Goal: Information Seeking & Learning: Learn about a topic

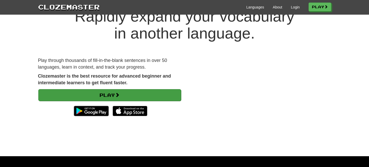
scroll to position [22, 0]
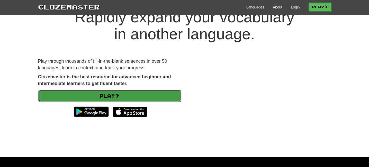
click at [118, 95] on span at bounding box center [117, 95] width 5 height 5
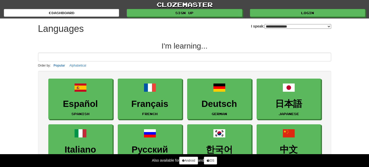
select select "*******"
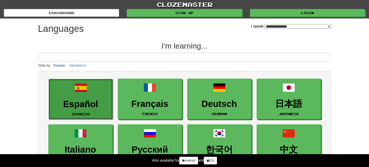
click at [98, 97] on link "Español Spanish" at bounding box center [81, 99] width 64 height 41
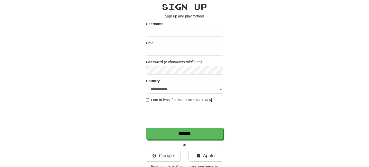
scroll to position [20, 0]
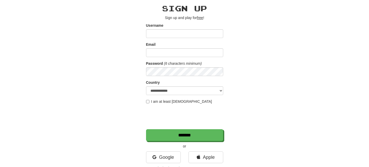
click at [174, 33] on input "Username" at bounding box center [184, 33] width 77 height 9
type input "********"
click at [158, 54] on input "Email" at bounding box center [184, 52] width 77 height 9
click at [168, 158] on link "Google" at bounding box center [163, 157] width 35 height 12
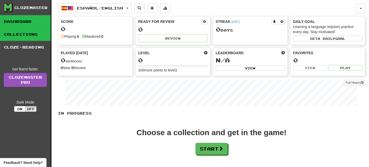
click at [38, 32] on link "Collections" at bounding box center [25, 34] width 51 height 13
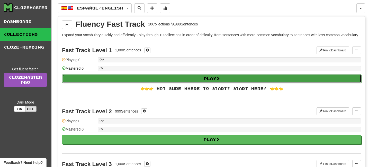
click at [198, 83] on button "Play" at bounding box center [211, 78] width 299 height 9
select select "**"
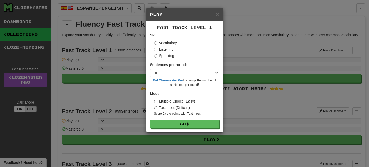
click at [157, 107] on label "Text Input (Difficult)" at bounding box center [172, 107] width 36 height 5
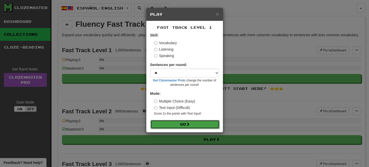
click at [182, 124] on button "Go" at bounding box center [184, 124] width 69 height 9
click at [168, 124] on button "Go" at bounding box center [184, 124] width 69 height 9
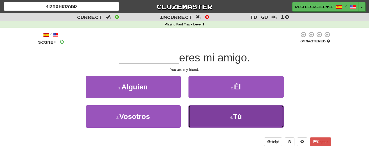
click at [229, 118] on button "4 . Tú" at bounding box center [235, 116] width 95 height 22
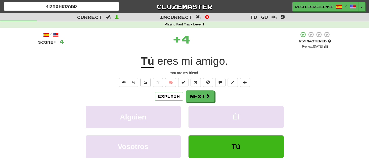
click at [194, 90] on div "/ Score: 4 + 4 25 % Mastered Review: [DATE] Tú eres mi amigo . You are my frien…" at bounding box center [184, 107] width 293 height 153
click at [194, 94] on button "Next" at bounding box center [200, 97] width 29 height 12
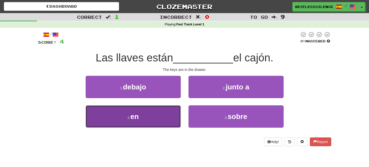
click at [142, 116] on button "3 . en" at bounding box center [133, 116] width 95 height 22
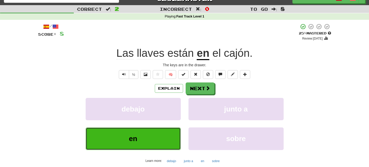
scroll to position [8, 0]
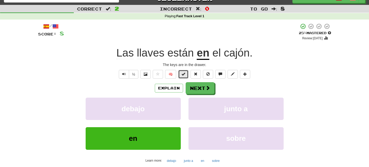
click at [181, 74] on span at bounding box center [183, 74] width 4 height 4
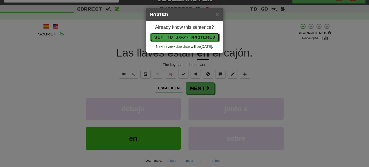
click at [183, 37] on button "Set to 100% Mastered" at bounding box center [184, 37] width 69 height 9
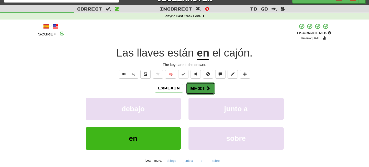
click at [201, 87] on button "Next" at bounding box center [200, 89] width 29 height 12
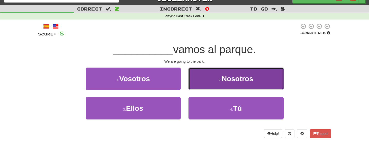
click at [213, 76] on button "2 . Nosotros" at bounding box center [235, 79] width 95 height 22
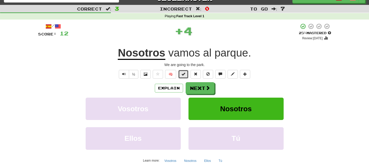
click at [181, 75] on span at bounding box center [183, 74] width 4 height 4
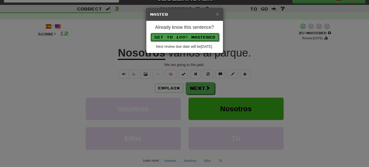
click at [195, 38] on button "Set to 100% Mastered" at bounding box center [184, 37] width 69 height 9
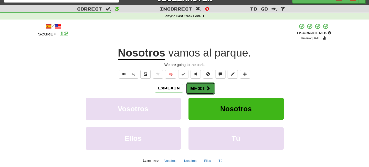
click at [202, 88] on button "Next" at bounding box center [200, 89] width 29 height 12
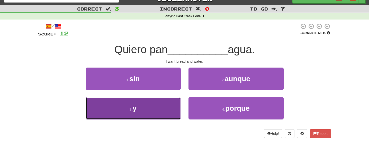
click at [157, 104] on button "3 . y" at bounding box center [133, 108] width 95 height 22
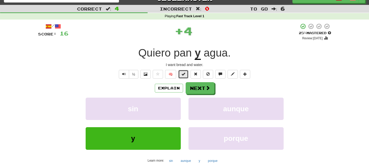
click at [185, 76] on span at bounding box center [183, 74] width 4 height 4
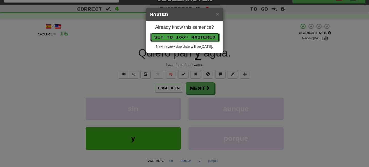
click at [201, 37] on button "Set to 100% Mastered" at bounding box center [184, 37] width 69 height 9
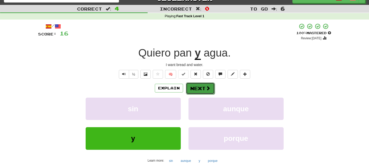
click at [203, 90] on button "Next" at bounding box center [200, 89] width 29 height 12
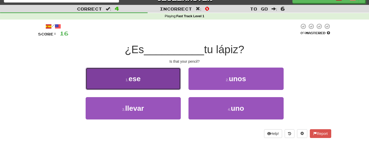
click at [174, 84] on button "1 . ese" at bounding box center [133, 79] width 95 height 22
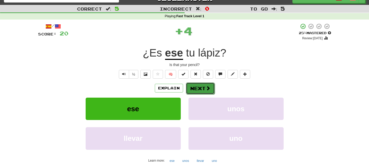
click at [200, 89] on button "Next" at bounding box center [200, 89] width 29 height 12
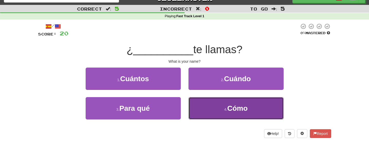
click at [205, 109] on button "4 . Cómo" at bounding box center [235, 108] width 95 height 22
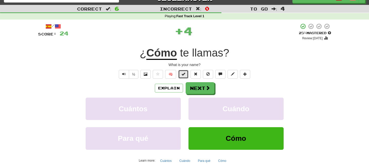
click at [184, 75] on span at bounding box center [183, 74] width 4 height 4
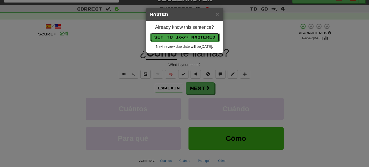
click at [181, 40] on button "Set to 100% Mastered" at bounding box center [184, 37] width 69 height 9
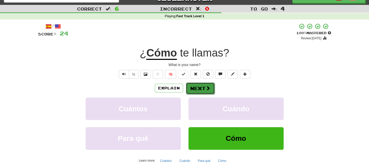
click at [199, 87] on button "Next" at bounding box center [200, 89] width 29 height 12
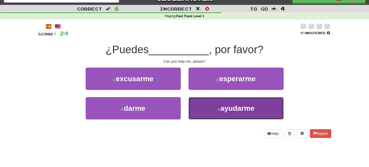
click at [216, 108] on button "4 . ayudarme" at bounding box center [235, 108] width 95 height 22
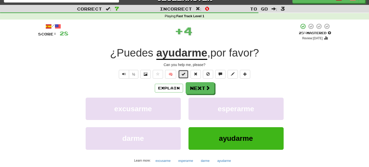
click at [184, 75] on span at bounding box center [183, 74] width 4 height 4
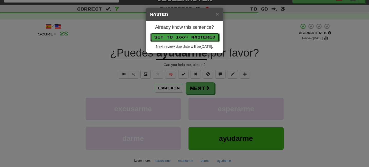
click at [189, 38] on button "Set to 100% Mastered" at bounding box center [184, 37] width 69 height 9
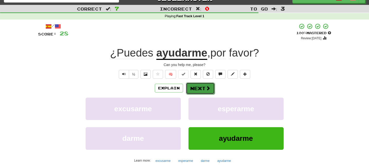
click at [201, 88] on button "Next" at bounding box center [200, 89] width 29 height 12
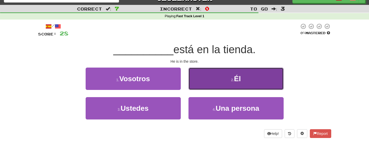
click at [211, 81] on button "2 . Él" at bounding box center [235, 79] width 95 height 22
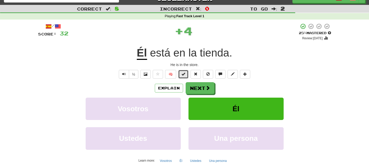
click at [183, 75] on span at bounding box center [183, 74] width 4 height 4
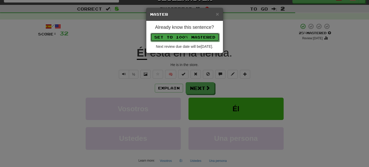
click at [188, 35] on button "Set to 100% Mastered" at bounding box center [184, 37] width 69 height 9
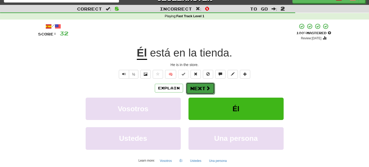
click at [207, 89] on span at bounding box center [208, 88] width 5 height 5
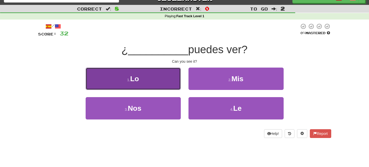
click at [161, 75] on button "1 . Lo" at bounding box center [133, 79] width 95 height 22
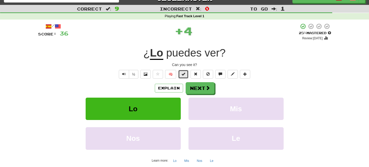
click at [182, 77] on button at bounding box center [183, 74] width 10 height 9
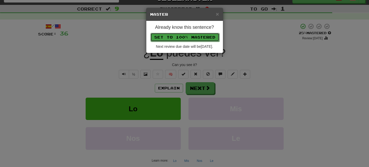
click at [192, 35] on button "Set to 100% Mastered" at bounding box center [184, 37] width 69 height 9
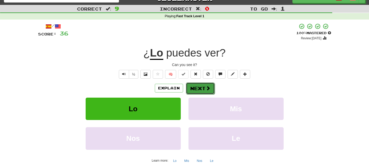
click at [197, 86] on button "Next" at bounding box center [200, 89] width 29 height 12
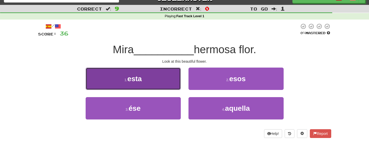
click at [168, 85] on button "1 . esta" at bounding box center [133, 79] width 95 height 22
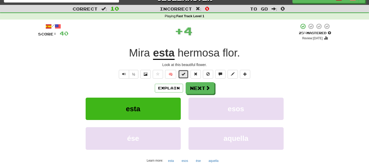
click at [183, 75] on span at bounding box center [183, 74] width 4 height 4
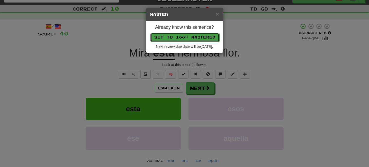
click at [197, 38] on button "Set to 100% Mastered" at bounding box center [184, 37] width 69 height 9
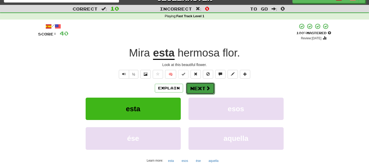
click at [206, 88] on span at bounding box center [208, 88] width 5 height 5
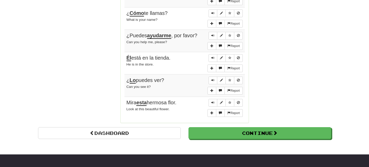
scroll to position [415, 0]
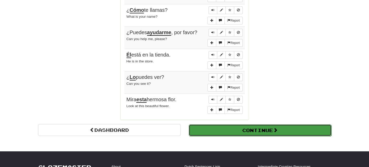
click at [213, 127] on button "Continue" at bounding box center [260, 130] width 143 height 12
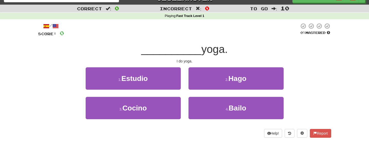
scroll to position [7, 0]
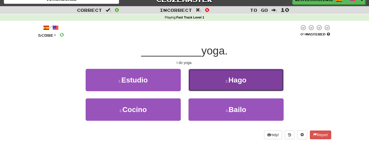
click at [239, 77] on span "Hago" at bounding box center [237, 80] width 18 height 8
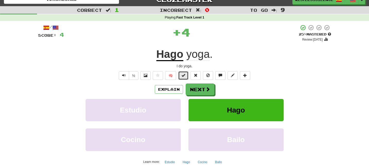
click at [182, 75] on span at bounding box center [183, 76] width 4 height 4
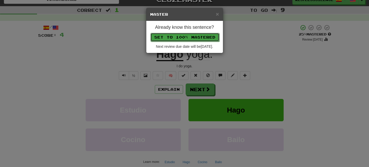
click at [200, 39] on button "Set to 100% Mastered" at bounding box center [184, 37] width 69 height 9
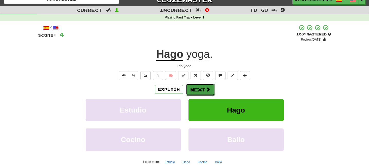
click at [209, 89] on span at bounding box center [208, 89] width 5 height 5
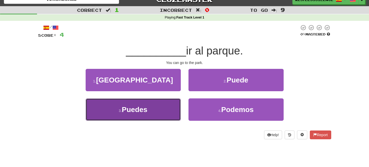
click at [150, 112] on button "3 . Puedes" at bounding box center [133, 109] width 95 height 22
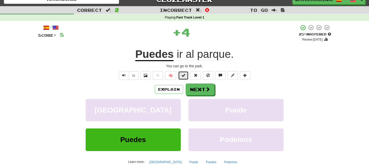
click at [183, 75] on span at bounding box center [183, 76] width 4 height 4
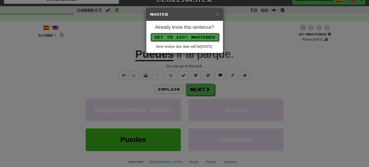
click at [189, 39] on button "Set to 100% Mastered" at bounding box center [184, 37] width 69 height 9
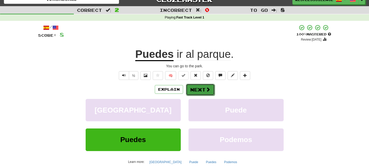
click at [195, 88] on button "Next" at bounding box center [200, 90] width 29 height 12
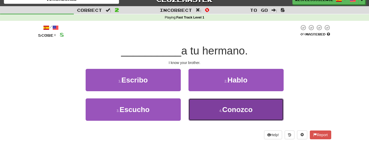
click at [201, 105] on button "4 . Conozco" at bounding box center [235, 109] width 95 height 22
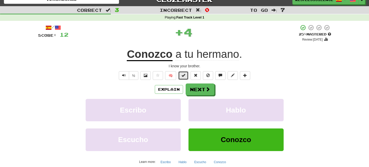
click at [183, 75] on span at bounding box center [183, 76] width 4 height 4
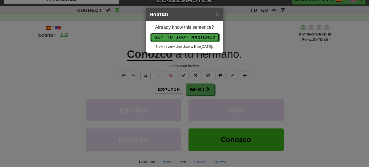
click at [189, 35] on button "Set to 100% Mastered" at bounding box center [184, 37] width 69 height 9
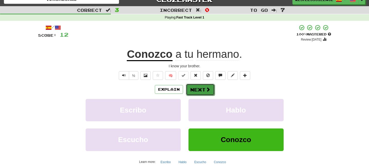
click at [204, 90] on button "Next" at bounding box center [200, 90] width 29 height 12
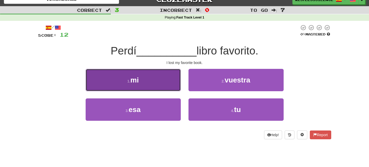
click at [156, 82] on button "1 . mi" at bounding box center [133, 80] width 95 height 22
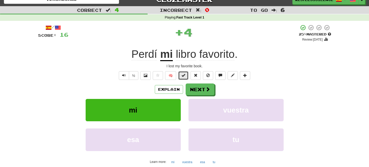
click at [183, 76] on span at bounding box center [183, 76] width 4 height 4
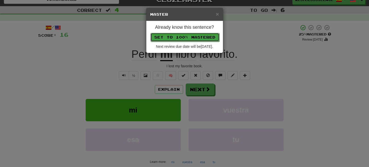
click at [189, 39] on button "Set to 100% Mastered" at bounding box center [184, 37] width 69 height 9
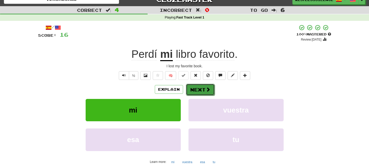
click at [201, 88] on button "Next" at bounding box center [200, 90] width 29 height 12
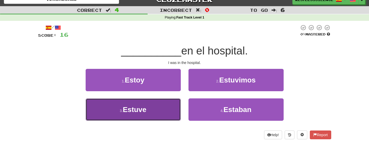
click at [158, 107] on button "3 . Estuve" at bounding box center [133, 109] width 95 height 22
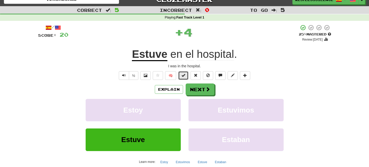
click at [179, 75] on button at bounding box center [183, 75] width 10 height 9
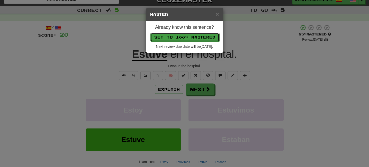
click at [179, 38] on button "Set to 100% Mastered" at bounding box center [184, 37] width 69 height 9
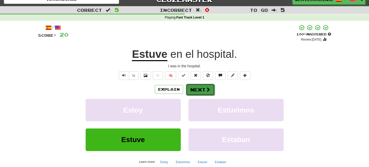
click at [194, 90] on button "Next" at bounding box center [200, 90] width 29 height 12
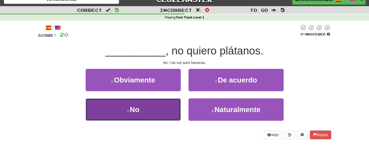
click at [158, 110] on button "3 . No" at bounding box center [133, 109] width 95 height 22
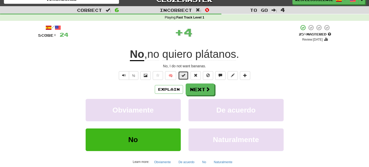
click at [185, 74] on button at bounding box center [183, 75] width 10 height 9
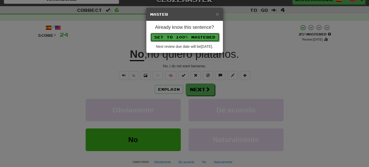
click at [193, 37] on button "Set to 100% Mastered" at bounding box center [184, 37] width 69 height 9
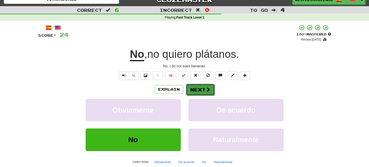
click at [196, 86] on button "Next" at bounding box center [200, 90] width 29 height 12
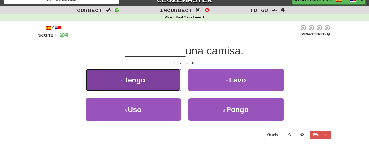
click at [168, 79] on button "1 . Tengo" at bounding box center [133, 80] width 95 height 22
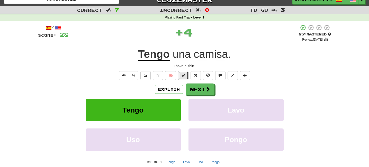
click at [182, 78] on button at bounding box center [183, 75] width 10 height 9
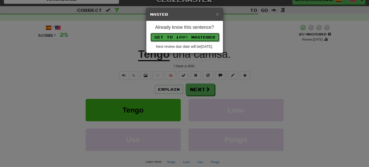
click at [190, 39] on button "Set to 100% Mastered" at bounding box center [184, 37] width 69 height 9
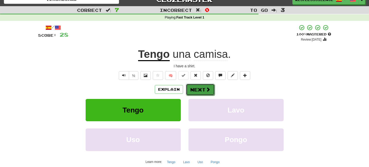
click at [203, 88] on button "Next" at bounding box center [200, 90] width 29 height 12
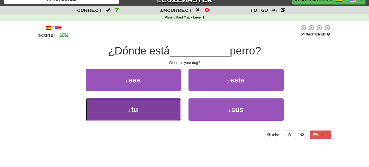
click at [164, 107] on button "3 . tu" at bounding box center [133, 109] width 95 height 22
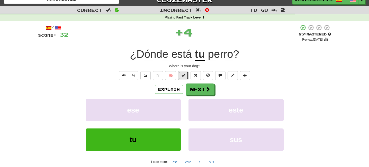
click at [183, 75] on span at bounding box center [183, 76] width 4 height 4
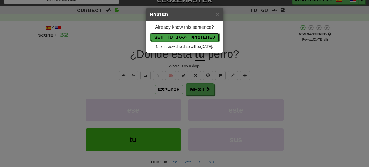
click at [190, 37] on button "Set to 100% Mastered" at bounding box center [184, 37] width 69 height 9
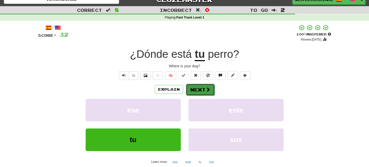
click at [207, 92] on span at bounding box center [208, 89] width 5 height 5
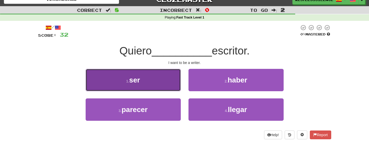
click at [151, 85] on button "1 . ser" at bounding box center [133, 80] width 95 height 22
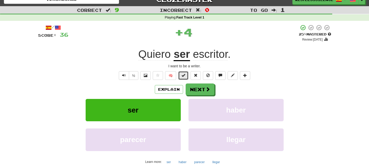
click at [186, 72] on button at bounding box center [183, 75] width 10 height 9
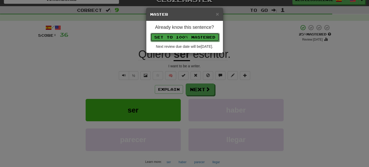
click at [195, 39] on button "Set to 100% Mastered" at bounding box center [184, 37] width 69 height 9
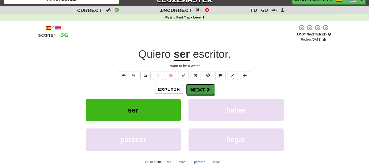
click at [199, 89] on button "Next" at bounding box center [200, 90] width 29 height 12
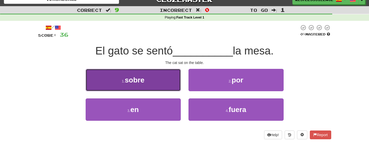
click at [171, 80] on button "1 . sobre" at bounding box center [133, 80] width 95 height 22
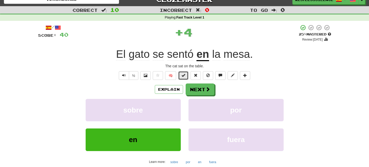
click at [184, 78] on button at bounding box center [183, 75] width 10 height 9
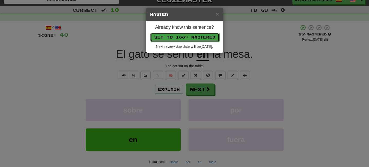
click at [186, 36] on button "Set to 100% Mastered" at bounding box center [184, 37] width 69 height 9
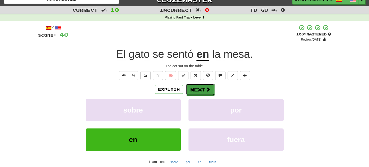
click at [196, 91] on button "Next" at bounding box center [200, 90] width 29 height 12
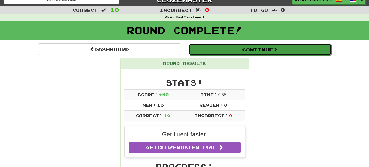
click at [244, 47] on button "Continue" at bounding box center [260, 50] width 143 height 12
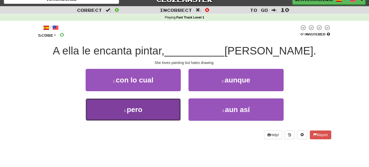
click at [153, 111] on button "3 . pero" at bounding box center [133, 109] width 95 height 22
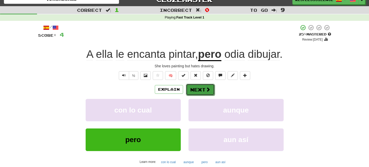
click at [204, 90] on button "Next" at bounding box center [200, 90] width 29 height 12
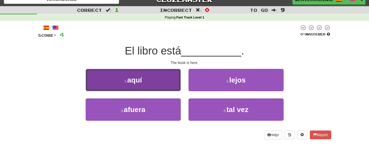
click at [151, 86] on button "1 . aquí" at bounding box center [133, 80] width 95 height 22
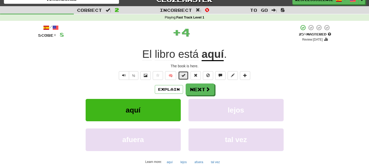
click at [184, 76] on span at bounding box center [183, 76] width 4 height 4
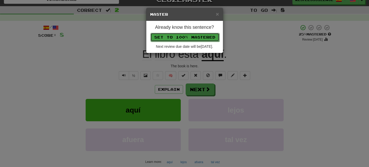
click at [192, 39] on button "Set to 100% Mastered" at bounding box center [184, 37] width 69 height 9
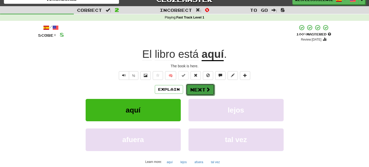
click at [198, 90] on button "Next" at bounding box center [200, 90] width 29 height 12
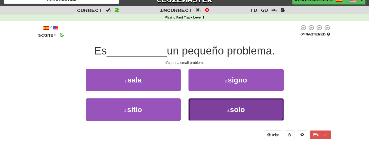
click at [238, 114] on button "4 . solo" at bounding box center [235, 109] width 95 height 22
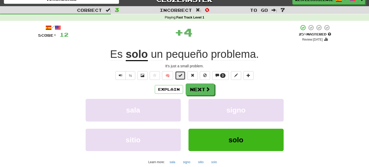
click at [179, 76] on span at bounding box center [180, 76] width 4 height 4
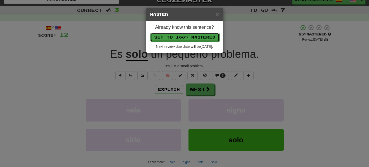
click at [194, 36] on button "Set to 100% Mastered" at bounding box center [184, 37] width 69 height 9
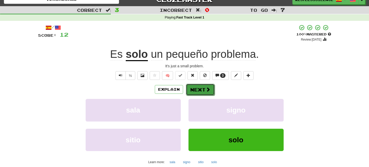
click at [194, 88] on button "Next" at bounding box center [200, 90] width 29 height 12
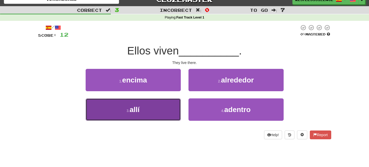
click at [169, 112] on button "3 . allí" at bounding box center [133, 109] width 95 height 22
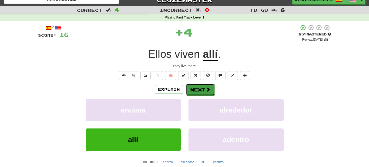
click at [193, 88] on button "Next" at bounding box center [200, 90] width 29 height 12
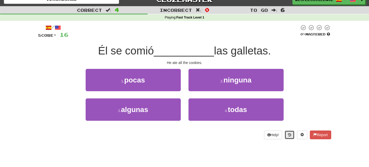
click at [289, 137] on icon at bounding box center [289, 135] width 3 height 4
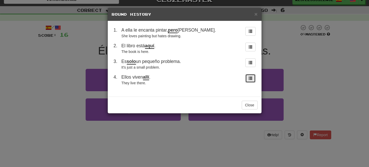
click at [249, 78] on span at bounding box center [251, 78] width 4 height 4
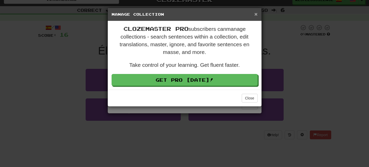
click at [255, 16] on span "×" at bounding box center [255, 14] width 3 height 6
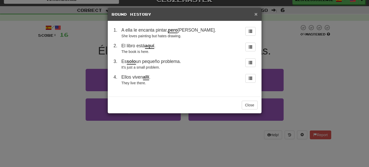
click at [256, 15] on span "×" at bounding box center [255, 14] width 3 height 6
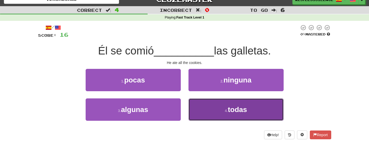
click at [231, 109] on span "todas" at bounding box center [237, 110] width 19 height 8
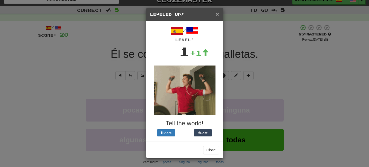
click at [217, 14] on span "×" at bounding box center [217, 14] width 3 height 6
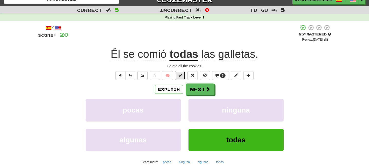
click at [178, 77] on button at bounding box center [180, 75] width 10 height 9
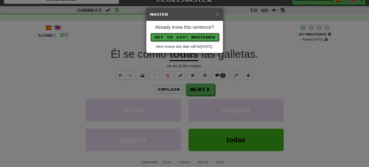
click at [193, 36] on button "Set to 100% Mastered" at bounding box center [184, 37] width 69 height 9
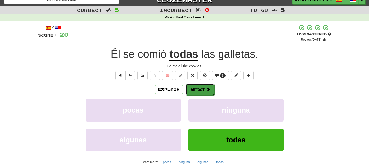
click at [203, 90] on button "Next" at bounding box center [200, 90] width 29 height 12
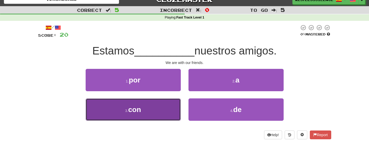
click at [147, 115] on button "3 . con" at bounding box center [133, 109] width 95 height 22
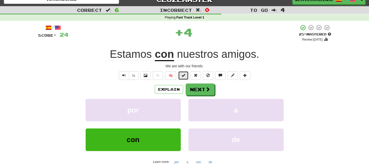
click at [184, 76] on span at bounding box center [183, 76] width 4 height 4
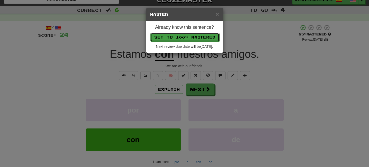
click at [180, 35] on button "Set to 100% Mastered" at bounding box center [184, 37] width 69 height 9
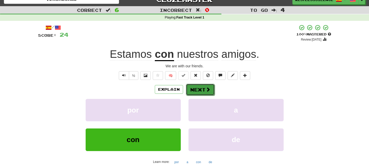
click at [200, 91] on button "Next" at bounding box center [200, 90] width 29 height 12
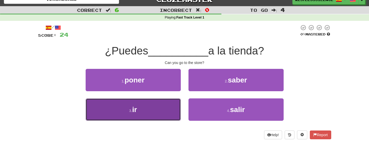
click at [152, 107] on button "3 . ir" at bounding box center [133, 109] width 95 height 22
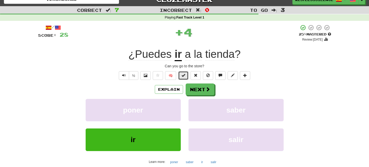
click at [184, 75] on span at bounding box center [183, 76] width 4 height 4
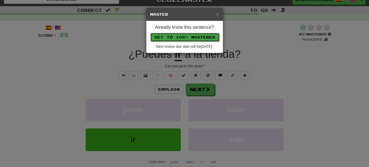
click at [189, 33] on button "Set to 100% Mastered" at bounding box center [184, 37] width 69 height 9
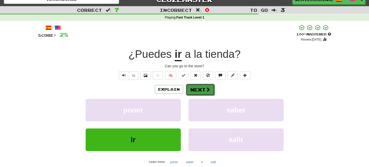
click at [196, 87] on button "Next" at bounding box center [200, 90] width 29 height 12
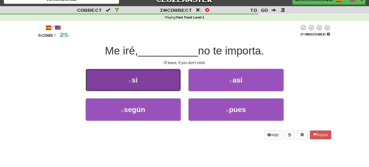
click at [171, 86] on button "1 . si" at bounding box center [133, 80] width 95 height 22
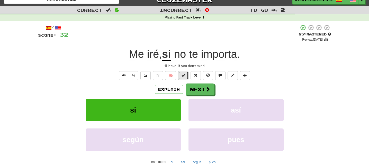
click at [181, 77] on span at bounding box center [183, 76] width 4 height 4
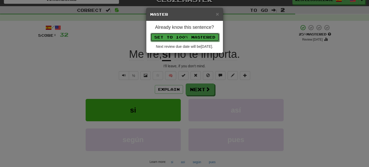
click at [190, 39] on button "Set to 100% Mastered" at bounding box center [184, 37] width 69 height 9
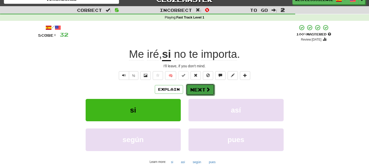
click at [201, 91] on button "Next" at bounding box center [200, 90] width 29 height 12
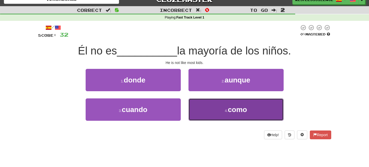
click at [222, 105] on button "4 . como" at bounding box center [235, 109] width 95 height 22
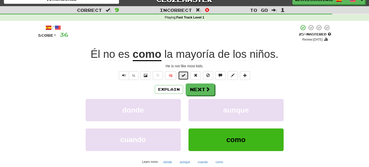
click at [183, 76] on span at bounding box center [183, 76] width 4 height 4
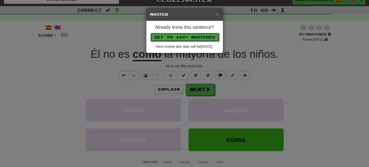
click at [185, 33] on button "Set to 100% Mastered" at bounding box center [184, 37] width 69 height 9
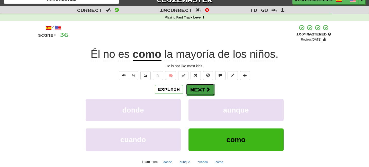
click at [204, 90] on button "Next" at bounding box center [200, 90] width 29 height 12
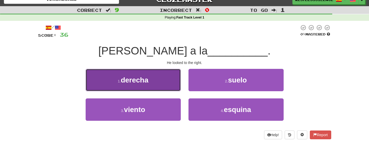
click at [142, 77] on span "derecha" at bounding box center [135, 80] width 28 height 8
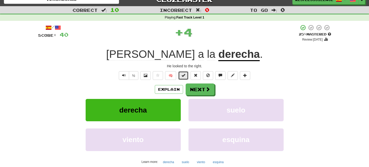
click at [183, 77] on span at bounding box center [183, 76] width 4 height 4
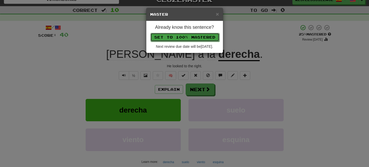
click at [184, 38] on button "Set to 100% Mastered" at bounding box center [184, 37] width 69 height 9
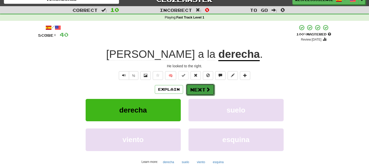
click at [193, 88] on button "Next" at bounding box center [200, 90] width 29 height 12
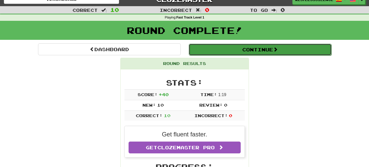
click at [243, 49] on button "Continue" at bounding box center [260, 50] width 143 height 12
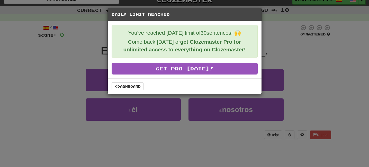
click at [291, 89] on div "Daily Limit Reached You've reached today's limit of 30 sentences! 🙌 Come back t…" at bounding box center [184, 83] width 369 height 167
click at [122, 87] on link "Dashboard" at bounding box center [128, 87] width 32 height 8
